Goal: Information Seeking & Learning: Learn about a topic

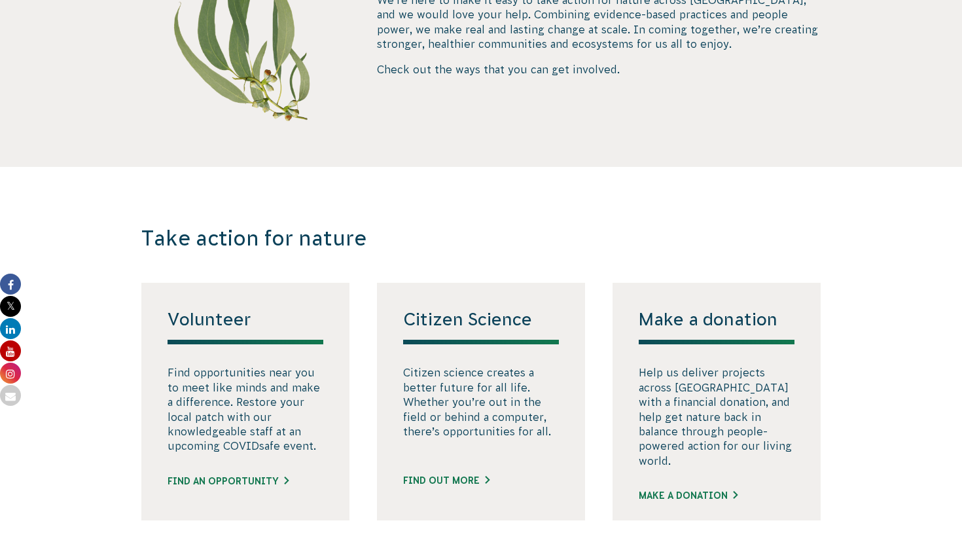
scroll to position [653, 0]
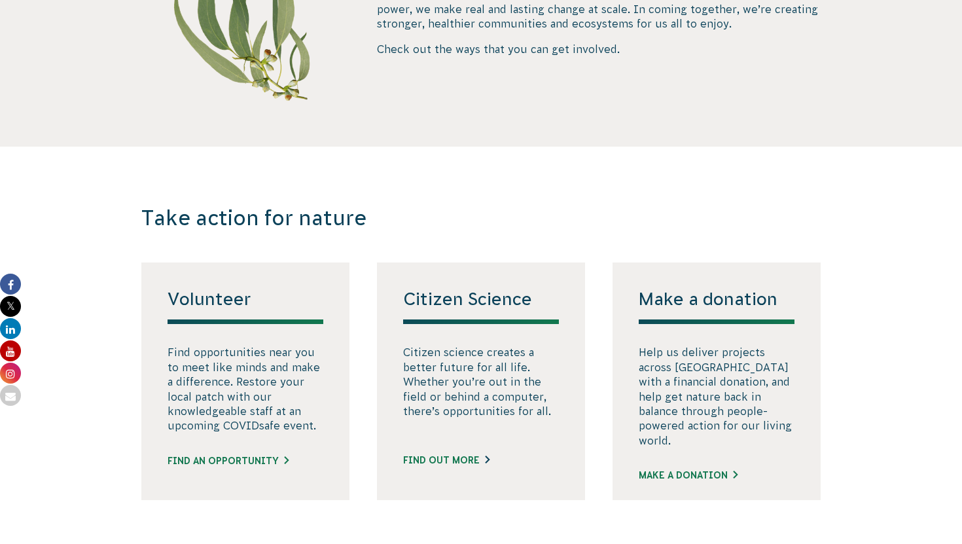
click at [452, 467] on link "FIND OUT MORE" at bounding box center [446, 461] width 86 height 14
click at [217, 468] on link "Find an opportunity" at bounding box center [228, 461] width 121 height 14
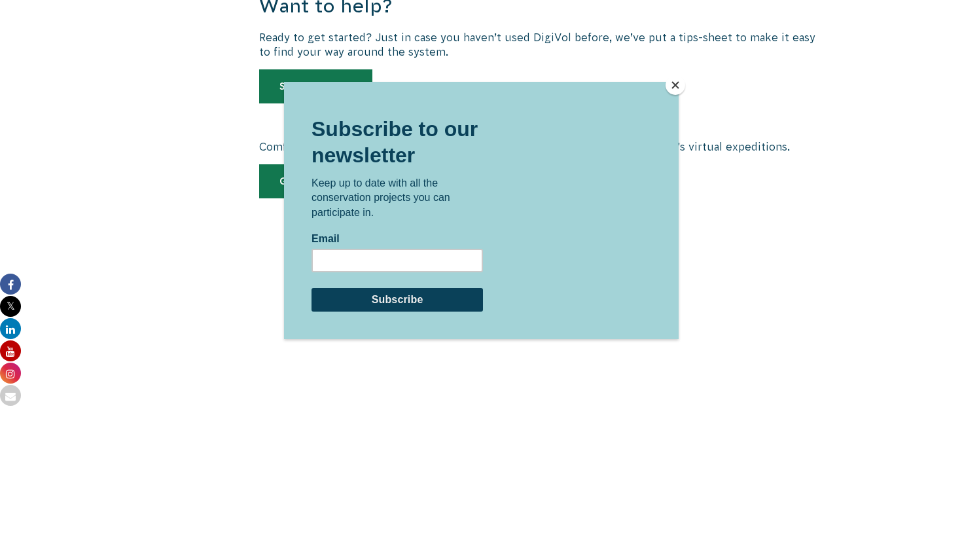
scroll to position [2229, 0]
